Goal: Information Seeking & Learning: Learn about a topic

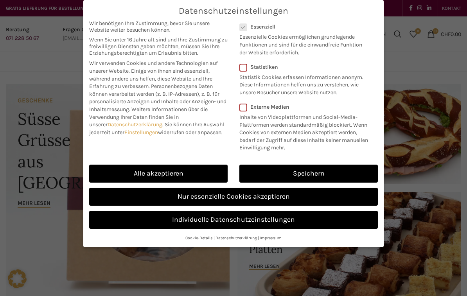
click at [190, 171] on link "Alle akzeptieren" at bounding box center [158, 173] width 138 height 18
checkbox input "true"
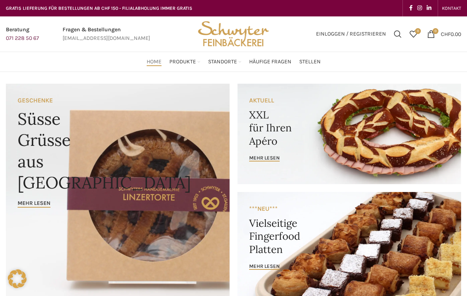
click at [317, 64] on span "Stellen" at bounding box center [309, 61] width 21 height 7
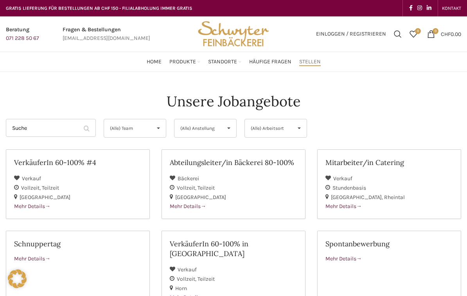
click at [20, 205] on span "Mehr Details" at bounding box center [32, 206] width 36 height 7
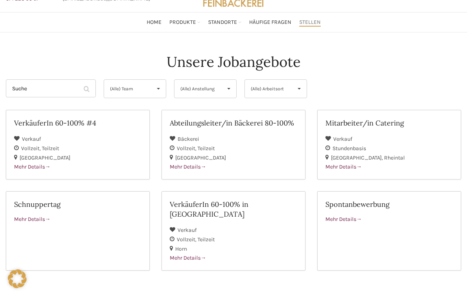
scroll to position [40, 0]
click at [36, 218] on span "Mehr Details" at bounding box center [32, 218] width 36 height 7
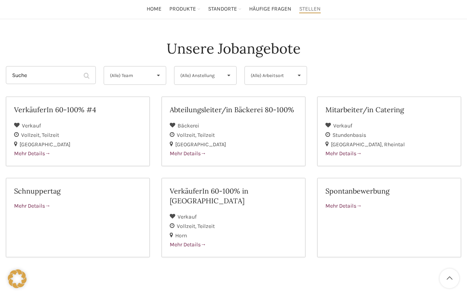
click at [354, 207] on span "Mehr Details" at bounding box center [343, 205] width 36 height 7
click at [36, 109] on h2 "VerkäuferIn 60-100% #4" at bounding box center [77, 110] width 127 height 10
